Goal: Information Seeking & Learning: Learn about a topic

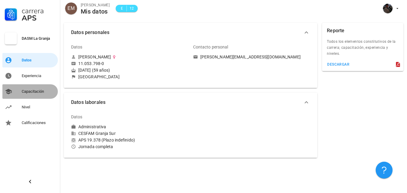
click at [35, 91] on div "Capacitación" at bounding box center [39, 91] width 34 height 5
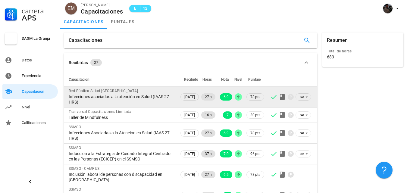
scroll to position [90, 0]
